Goal: Transaction & Acquisition: Download file/media

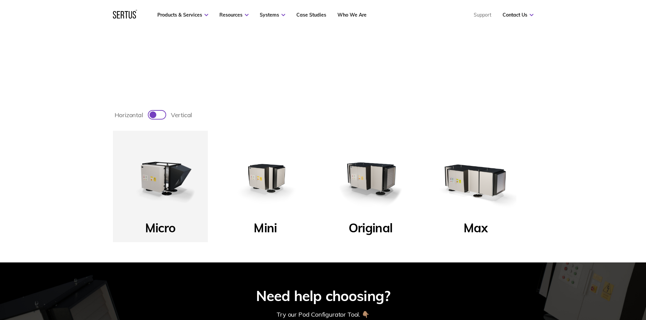
scroll to position [305, 0]
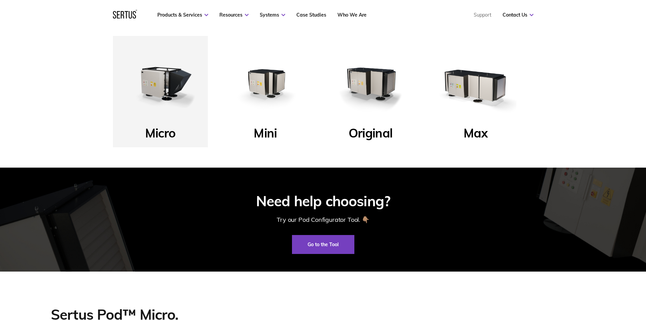
click at [368, 84] on img at bounding box center [370, 83] width 81 height 81
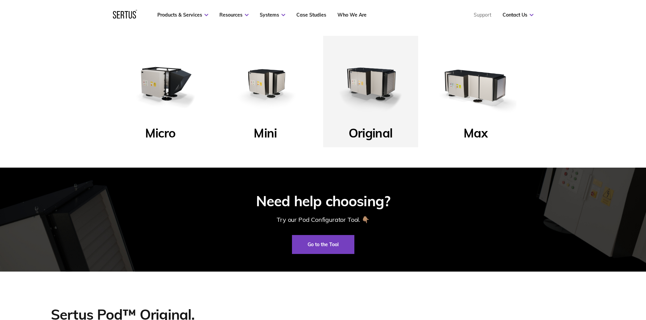
click at [370, 97] on img at bounding box center [370, 83] width 81 height 81
click at [371, 89] on img at bounding box center [370, 83] width 81 height 81
click at [369, 130] on p "Original" at bounding box center [371, 135] width 44 height 20
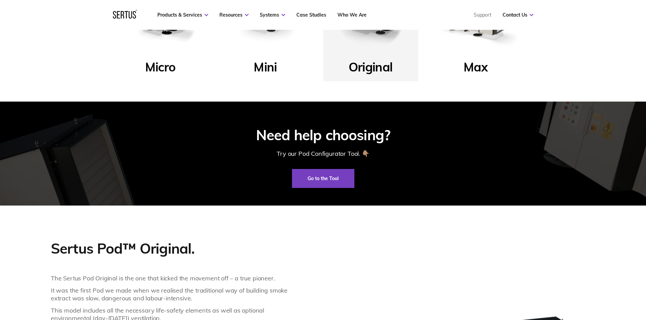
scroll to position [373, 0]
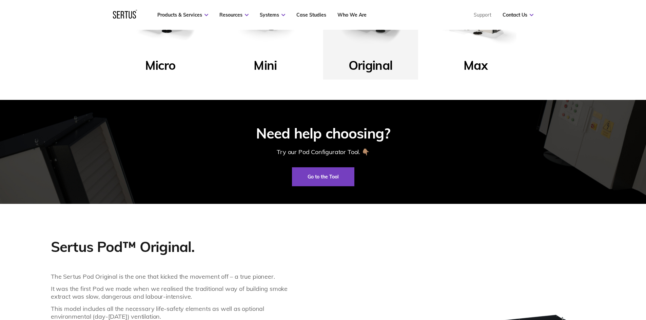
click at [384, 62] on p "Original" at bounding box center [371, 68] width 44 height 20
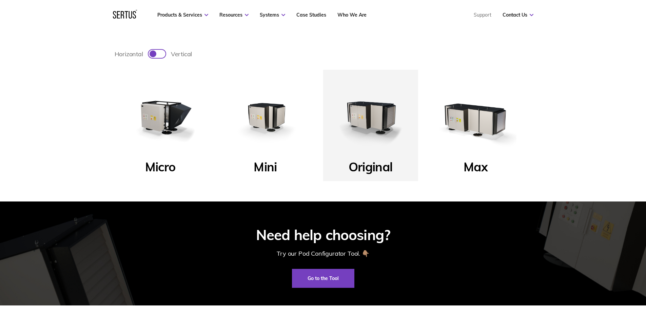
click at [266, 120] on img at bounding box center [265, 117] width 81 height 81
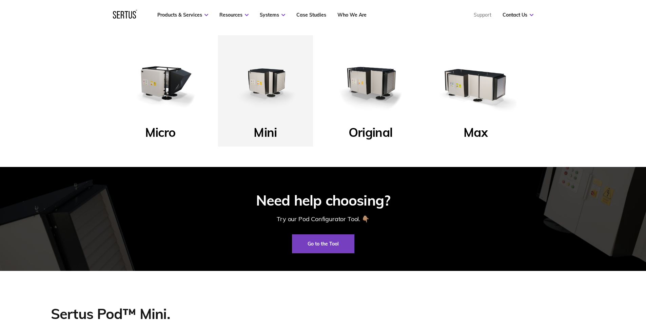
scroll to position [305, 0]
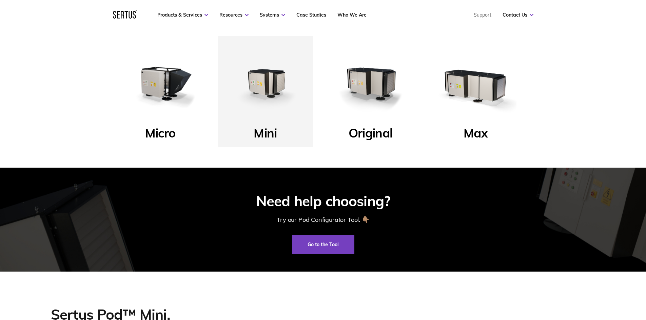
click at [361, 91] on img at bounding box center [370, 83] width 81 height 81
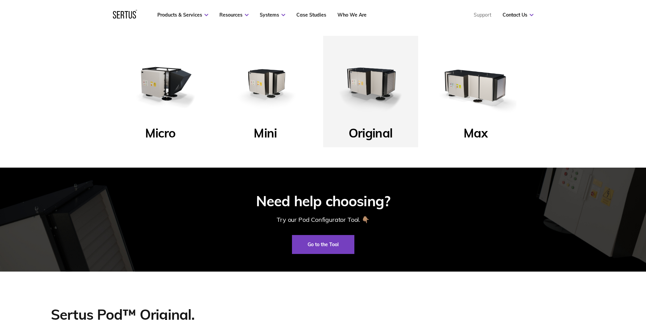
click at [345, 123] on img at bounding box center [370, 83] width 81 height 81
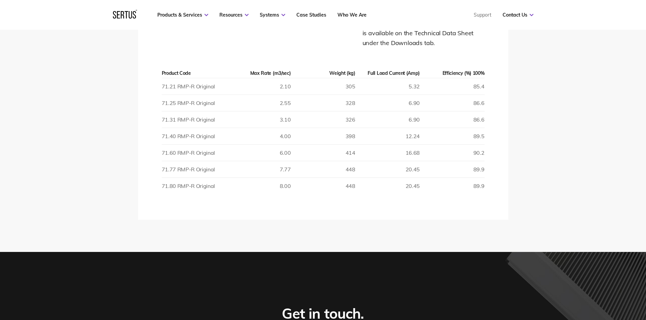
scroll to position [1187, 0]
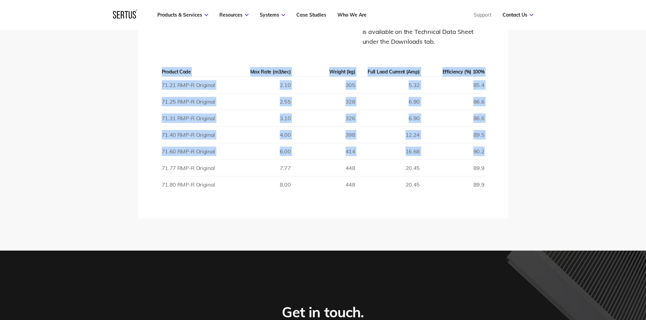
drag, startPoint x: 160, startPoint y: 150, endPoint x: 484, endPoint y: 150, distance: 323.5
click at [484, 150] on div "Tech Specs A table of the most useful data. More detail is available on the Tec…" at bounding box center [323, 107] width 370 height 221
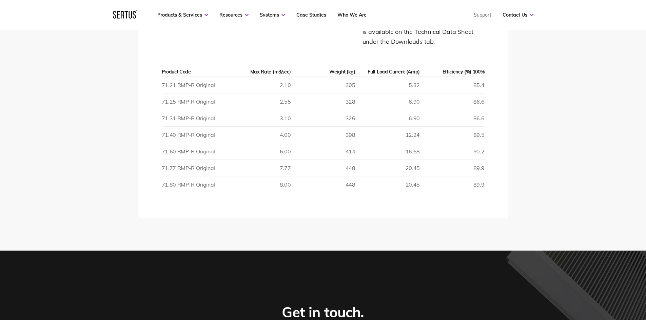
click at [486, 150] on div "Tech Specs A table of the most useful data. More detail is available on the Tec…" at bounding box center [323, 107] width 370 height 221
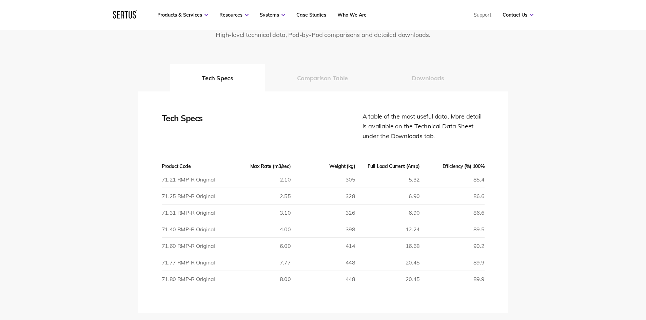
scroll to position [1085, 0]
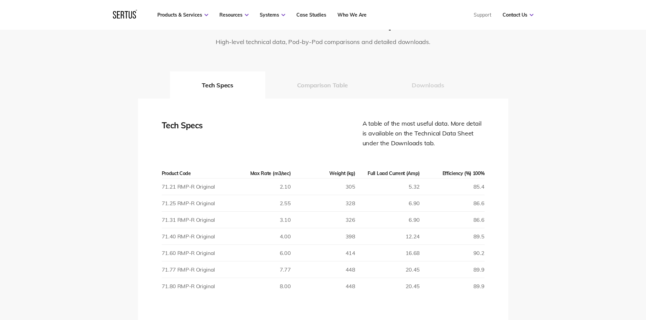
click at [420, 78] on button "Downloads" at bounding box center [428, 85] width 96 height 27
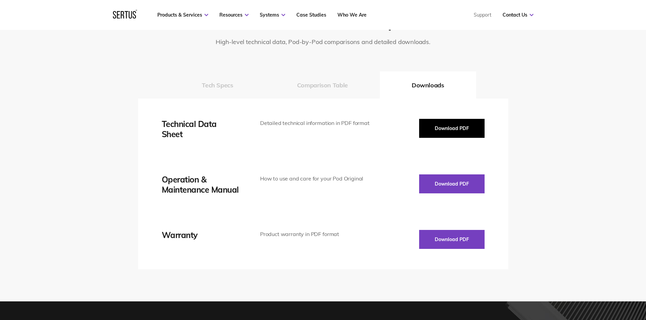
click at [442, 124] on button "Download PDF" at bounding box center [451, 128] width 65 height 19
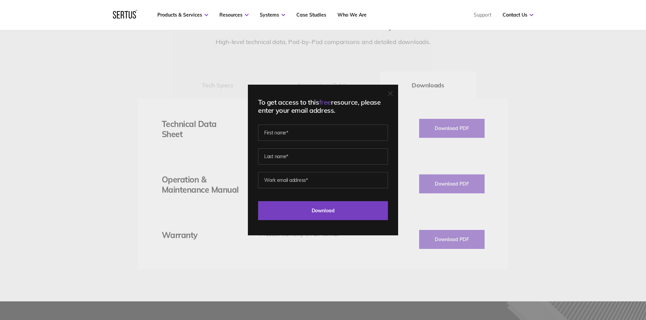
click at [445, 177] on div "To get access to this free resource, please enter your email address. Last Down…" at bounding box center [323, 160] width 646 height 320
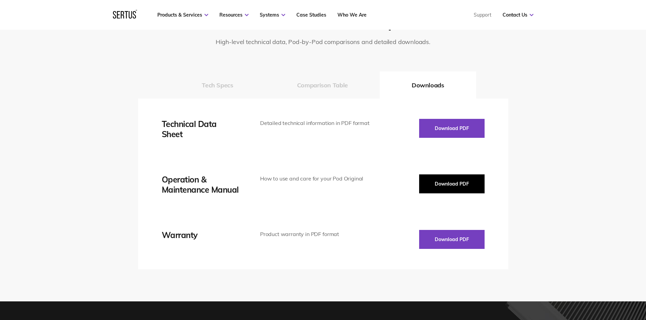
click at [427, 177] on button "Download PDF" at bounding box center [451, 184] width 65 height 19
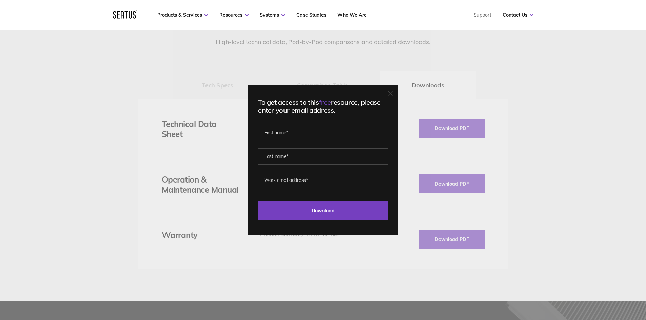
click at [488, 83] on div "To get access to this free resource, please enter your email address. Last Down…" at bounding box center [323, 160] width 646 height 320
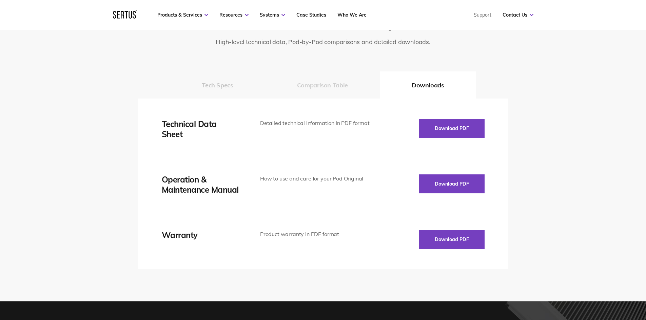
click at [345, 88] on button "Comparison Table" at bounding box center [322, 85] width 115 height 27
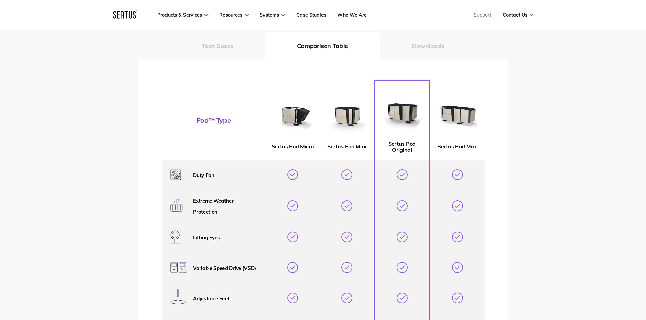
scroll to position [1119, 0]
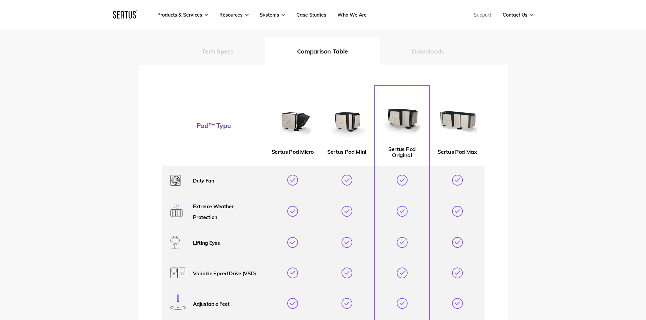
click at [428, 62] on button "Downloads" at bounding box center [428, 51] width 96 height 27
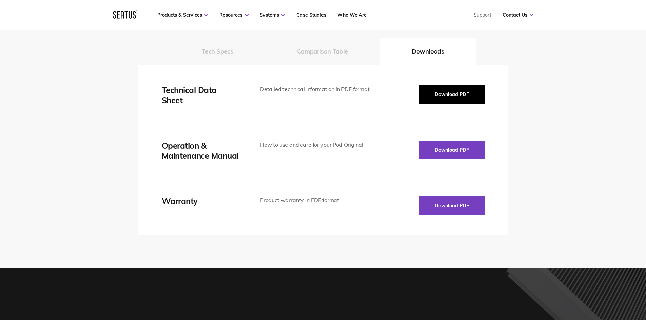
click at [442, 91] on button "Download PDF" at bounding box center [451, 94] width 65 height 19
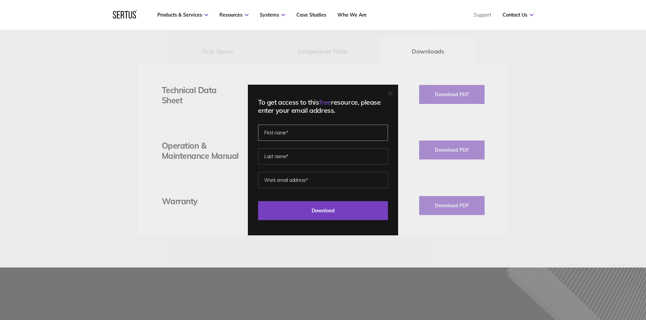
click at [320, 136] on input "text" at bounding box center [323, 133] width 130 height 16
type input "Megan"
click at [303, 153] on input "text" at bounding box center [323, 157] width 130 height 16
type input "Van Dessel"
click at [297, 176] on input "email" at bounding box center [323, 180] width 130 height 16
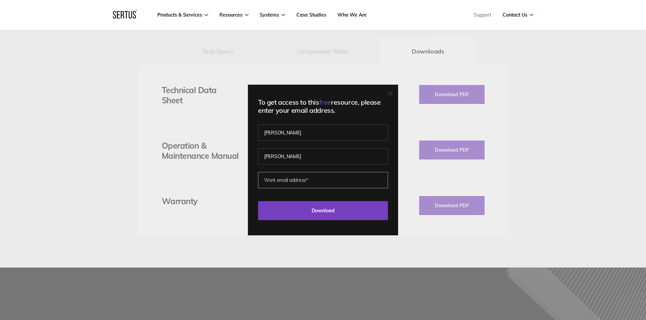
type input "meganvd@xco2.com"
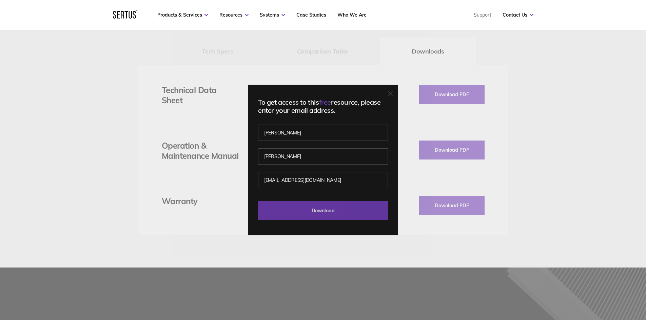
click at [309, 208] on input "Download" at bounding box center [323, 210] width 130 height 19
